Goal: Find specific page/section: Find specific page/section

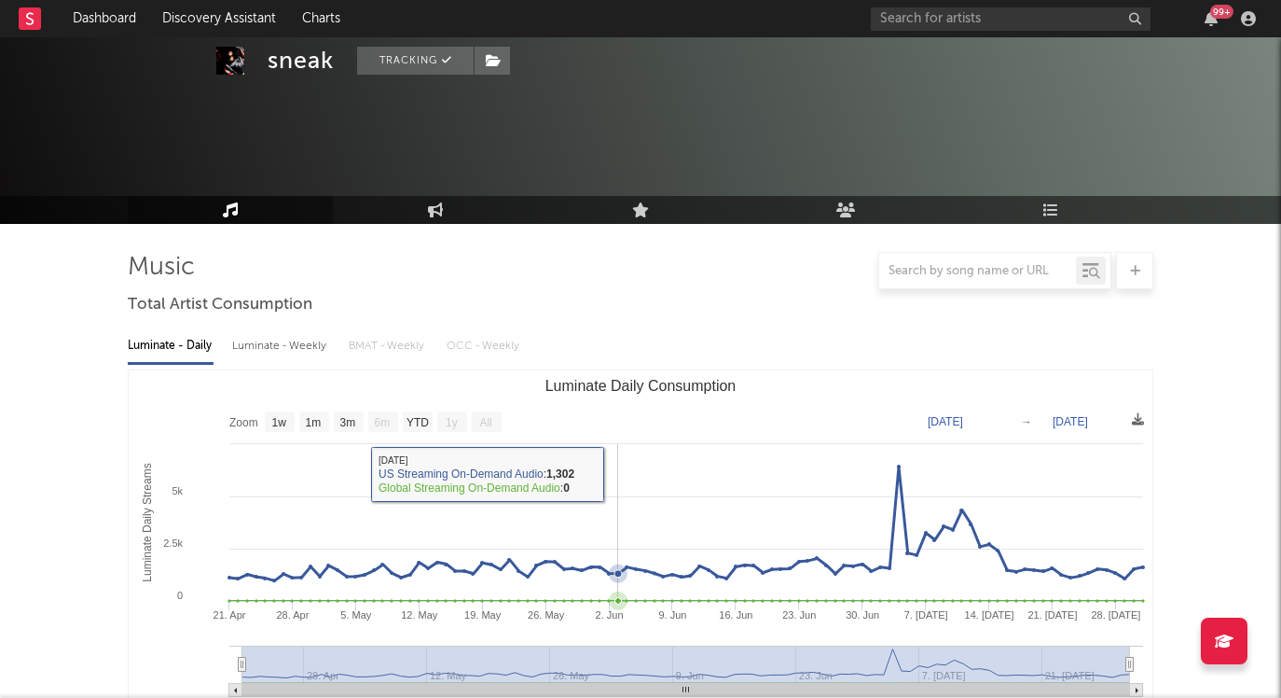
select select "1w"
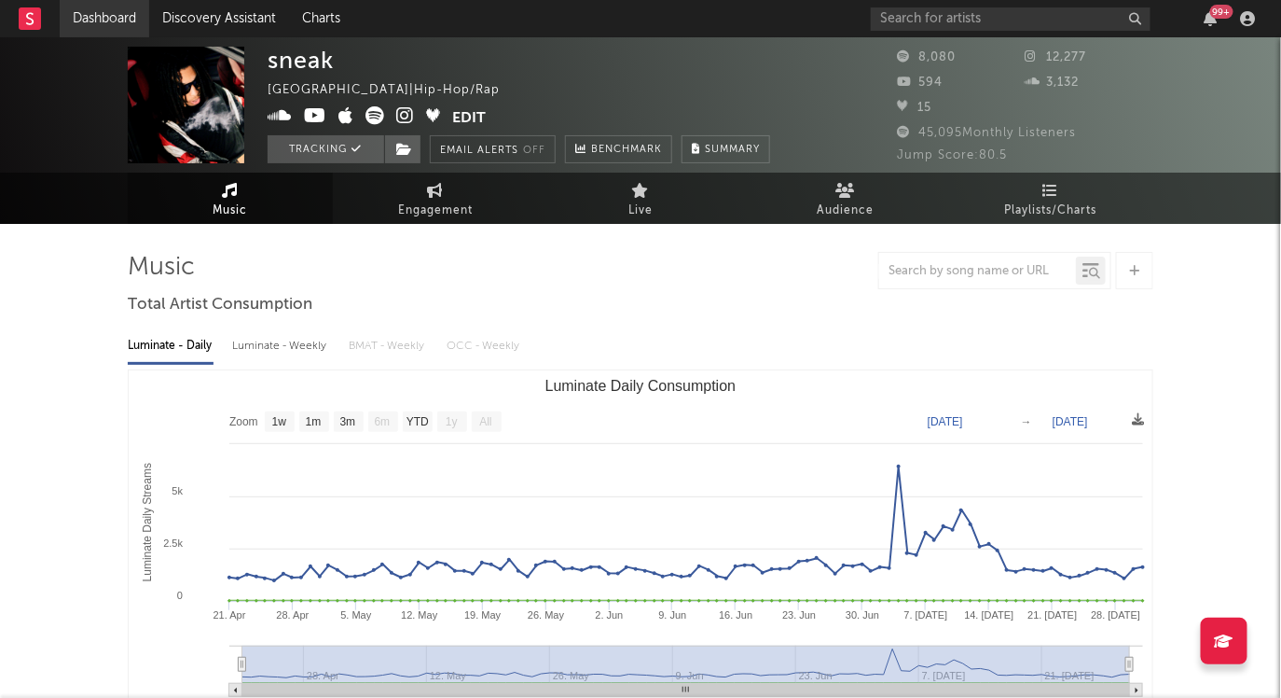
click at [104, 18] on link "Dashboard" at bounding box center [105, 18] width 90 height 37
